Goal: Navigation & Orientation: Find specific page/section

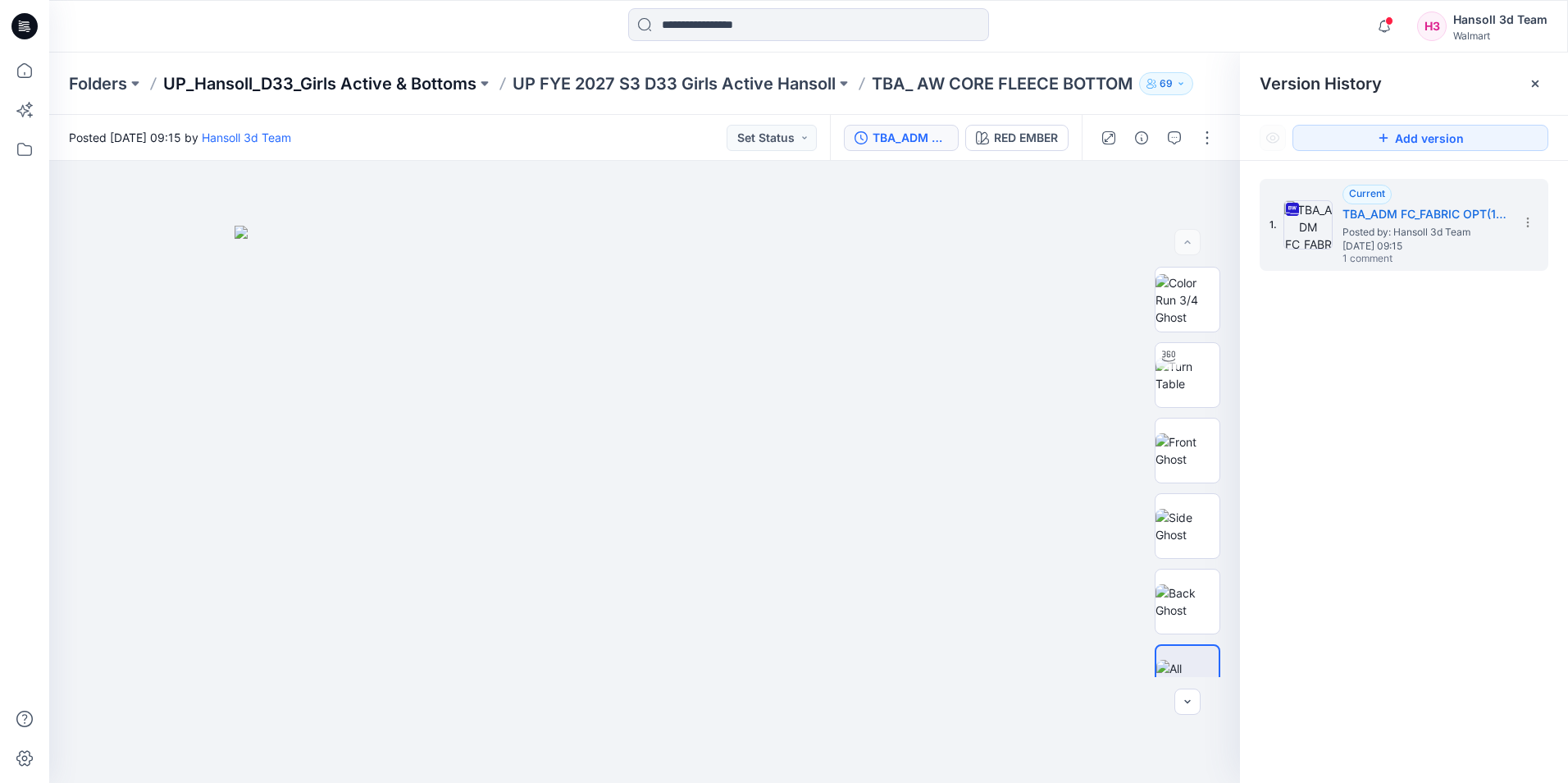
click at [402, 87] on p "UP_Hansoll_D33_Girls Active & Bottoms" at bounding box center [320, 83] width 313 height 23
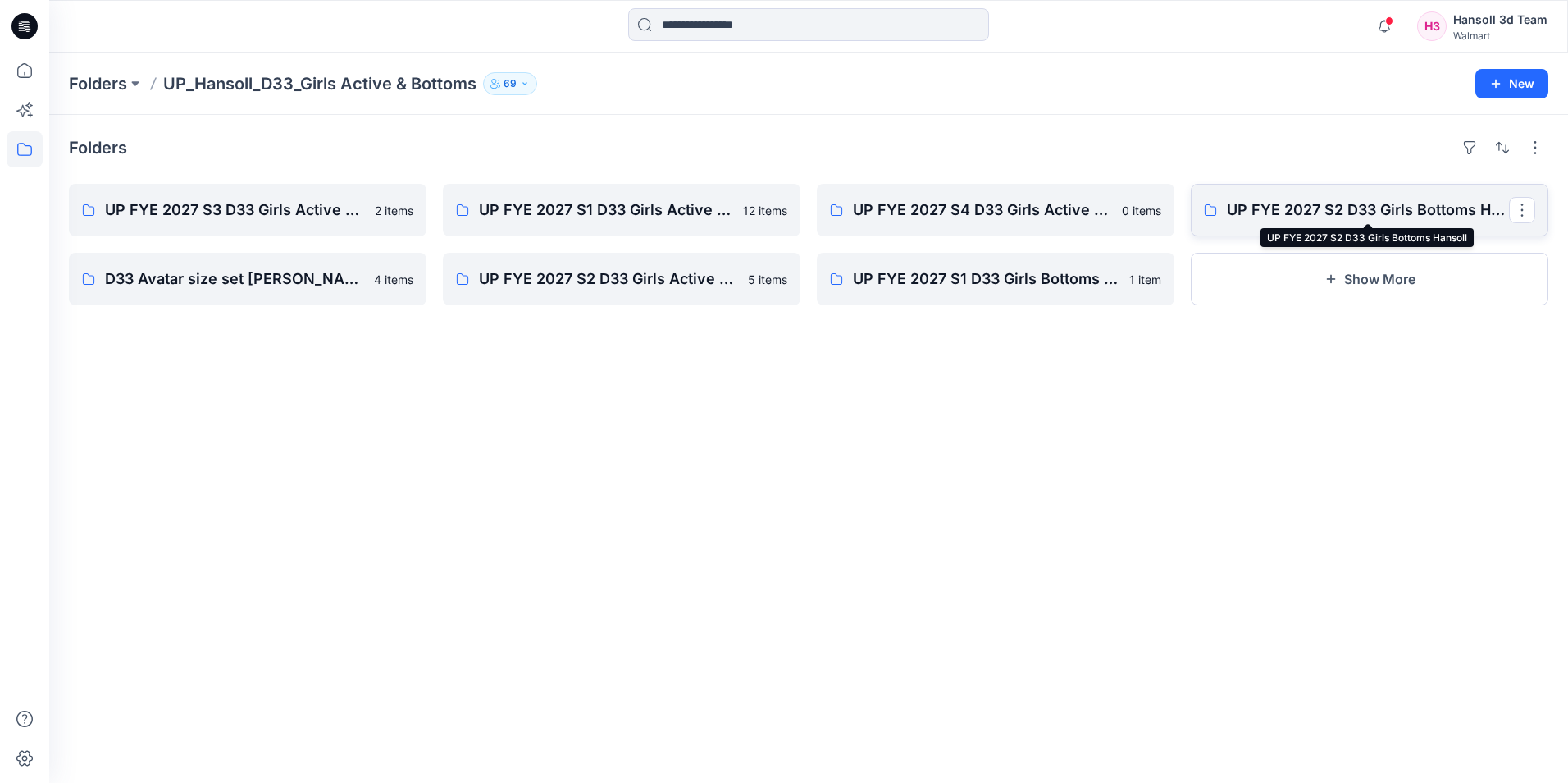
click at [1348, 212] on p "UP FYE 2027 S2 D33 Girls Bottoms Hansoll" at bounding box center [1368, 209] width 282 height 23
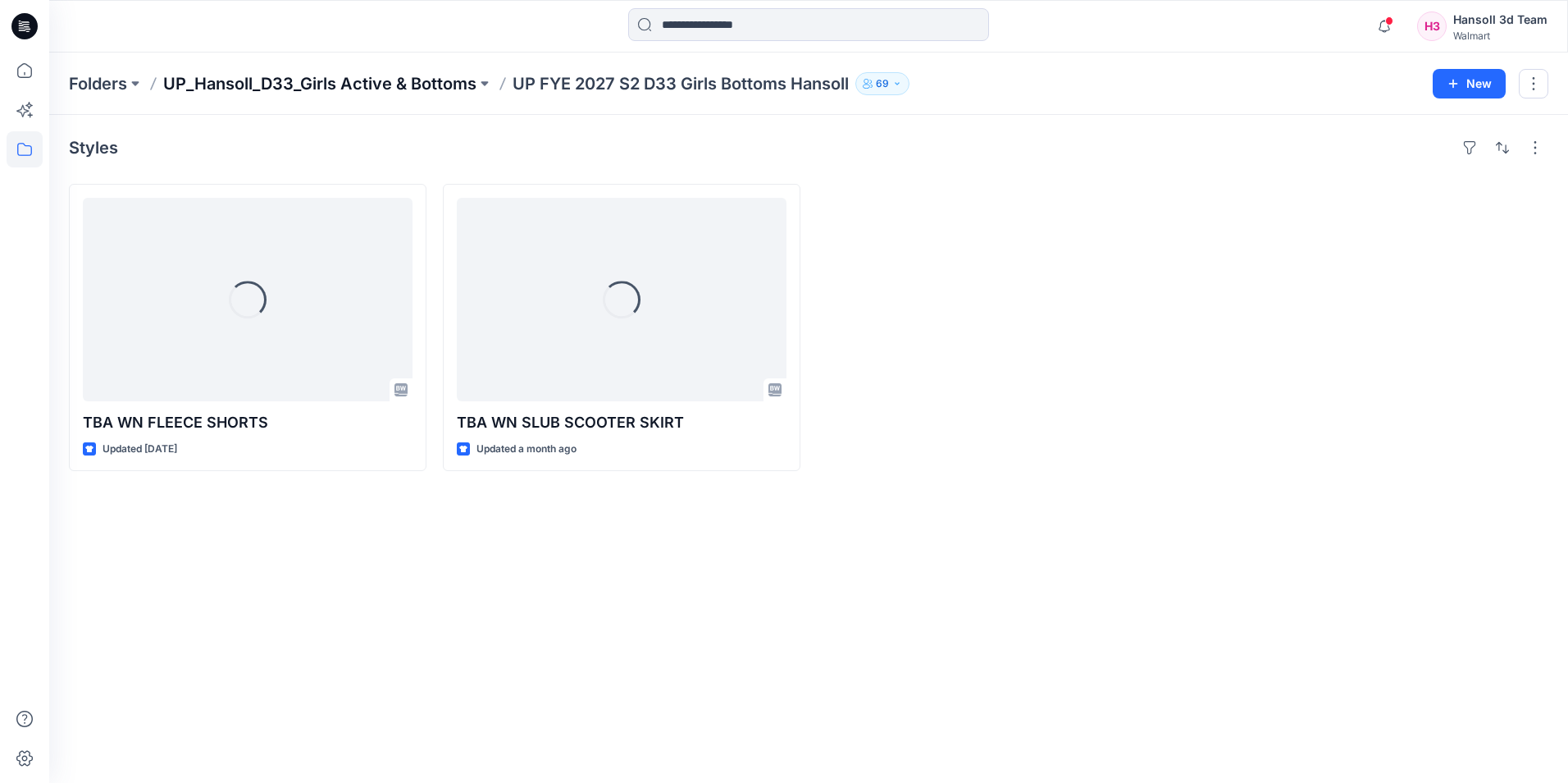
click at [402, 93] on p "UP_Hansoll_D33_Girls Active & Bottoms" at bounding box center [320, 83] width 313 height 23
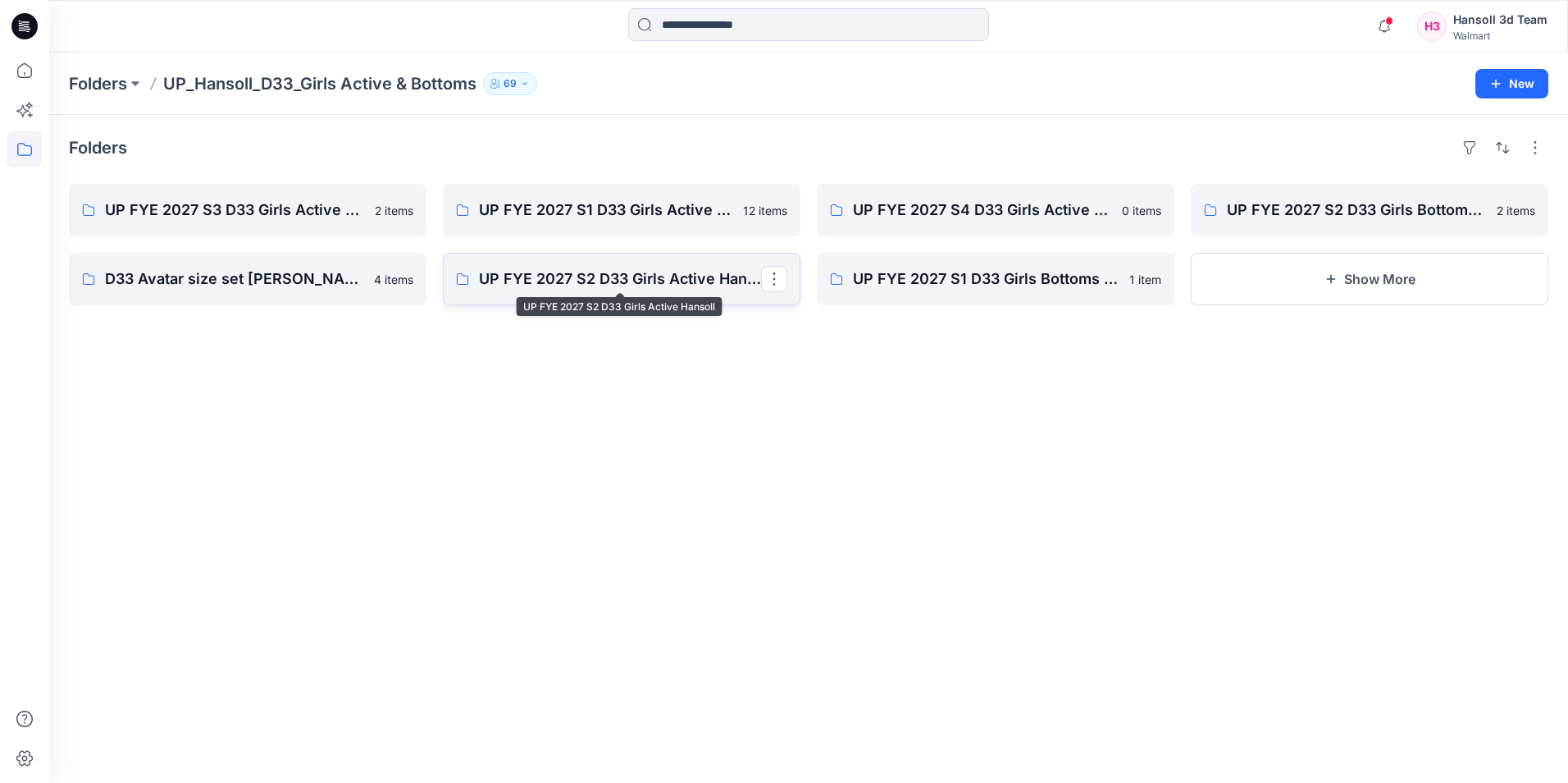
click at [558, 276] on p "UP FYE 2027 S2 D33 Girls Active Hansoll" at bounding box center [620, 278] width 282 height 23
